Goal: Find specific fact: Find specific fact

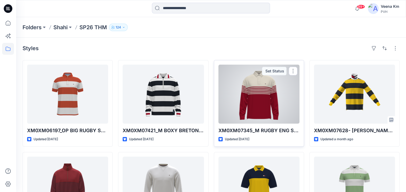
click at [261, 93] on div at bounding box center [259, 94] width 81 height 59
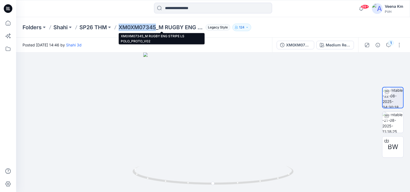
drag, startPoint x: 158, startPoint y: 26, endPoint x: 120, endPoint y: 26, distance: 37.3
click at [120, 26] on p "XM0XM07345_M RUGBY ENG STRIPE LS POLO_PROTO_V02" at bounding box center [161, 28] width 85 height 8
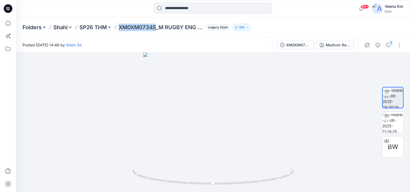
copy p "XM0XM07345"
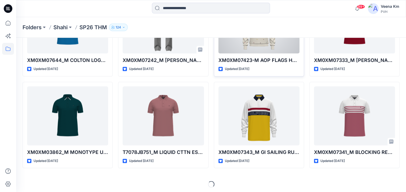
scroll to position [439, 0]
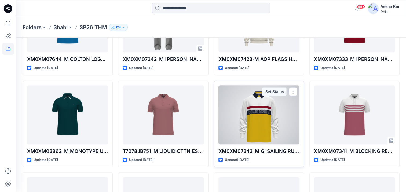
click at [259, 132] on div at bounding box center [259, 114] width 81 height 59
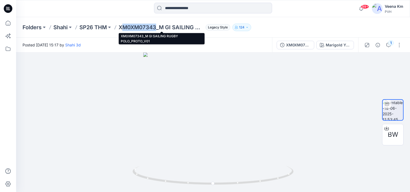
drag, startPoint x: 157, startPoint y: 27, endPoint x: 122, endPoint y: 27, distance: 34.6
click at [122, 27] on p "XM0XM07343_M GI SAILING RUGBY POLO_PROTO_V01" at bounding box center [161, 28] width 85 height 8
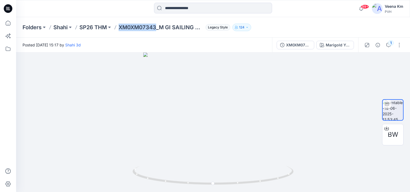
drag, startPoint x: 120, startPoint y: 25, endPoint x: 157, endPoint y: 28, distance: 36.9
click at [157, 28] on p "XM0XM07343_M GI SAILING RUGBY POLO_PROTO_V01" at bounding box center [161, 28] width 85 height 8
copy p "XM0XM07343"
